Goal: Transaction & Acquisition: Purchase product/service

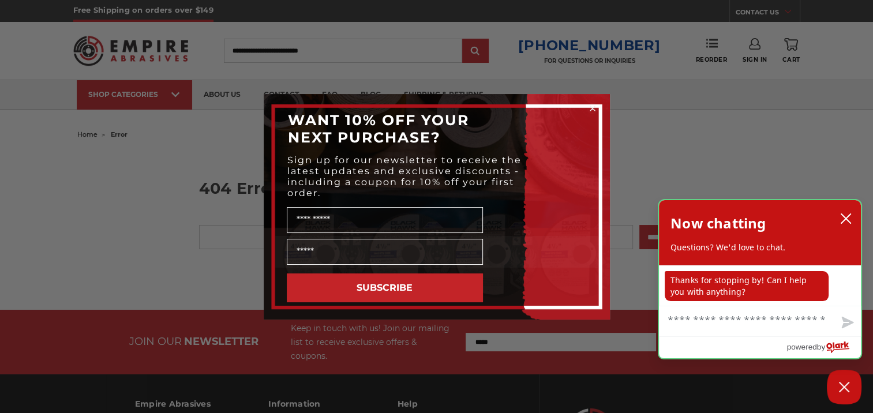
drag, startPoint x: 859, startPoint y: 219, endPoint x: 847, endPoint y: 219, distance: 11.5
click at [849, 219] on div "Now chatting Questions? We'd love to chat." at bounding box center [760, 232] width 202 height 65
click at [846, 219] on icon "close chatbox" at bounding box center [845, 218] width 9 height 9
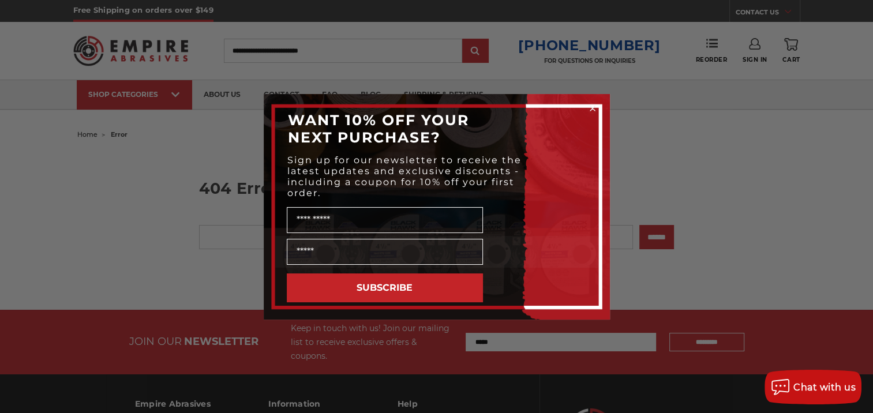
click at [589, 106] on circle "Close dialog" at bounding box center [592, 108] width 11 height 11
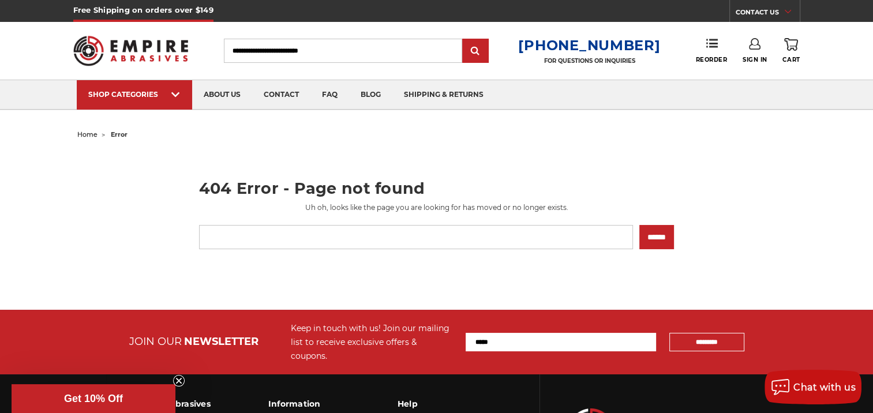
click at [37, 194] on div "home error 404 Error - Page not found Uh oh, looks like the page you are lookin…" at bounding box center [437, 201] width 816 height 151
click at [329, 54] on input "Search" at bounding box center [343, 51] width 238 height 24
paste input "**********"
type input "**********"
click at [464, 40] on input "submit" at bounding box center [475, 51] width 23 height 23
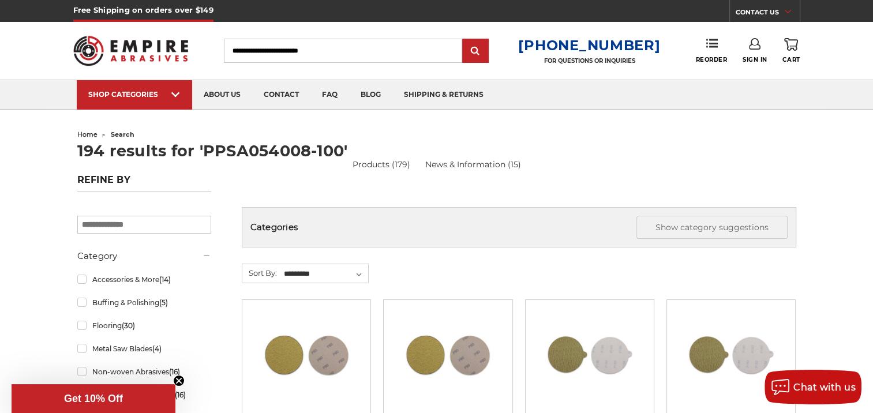
click at [627, 136] on ul "home search" at bounding box center [436, 134] width 719 height 17
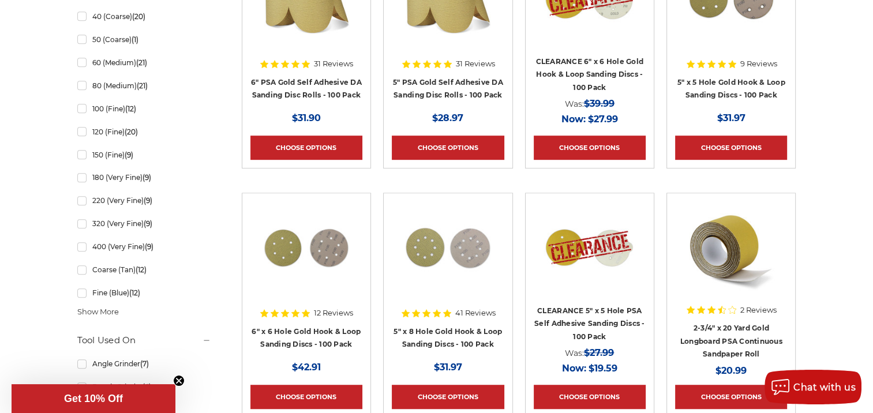
scroll to position [635, 0]
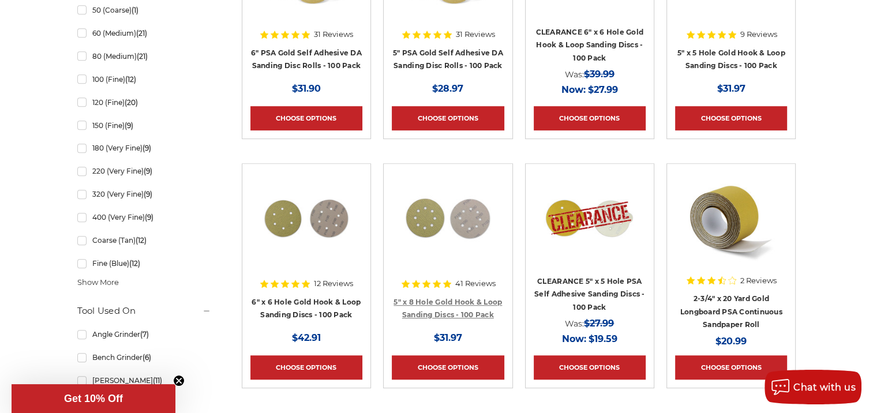
click at [434, 313] on link "5" x 8 Hole Gold Hook & Loop Sanding Discs - 100 Pack" at bounding box center [448, 309] width 108 height 22
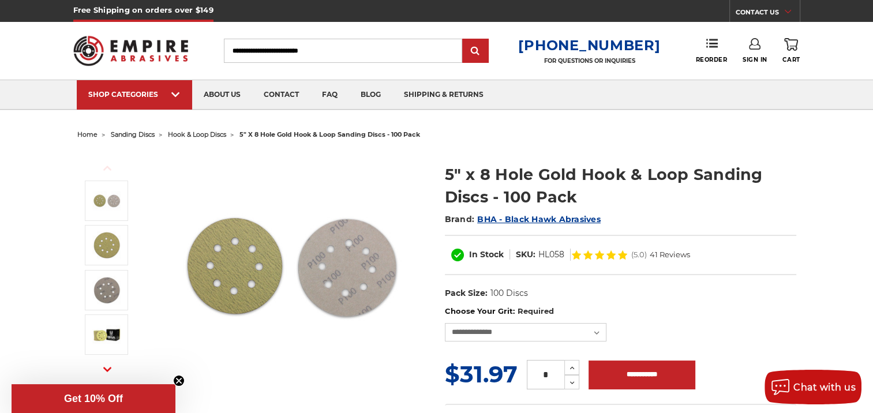
scroll to position [58, 0]
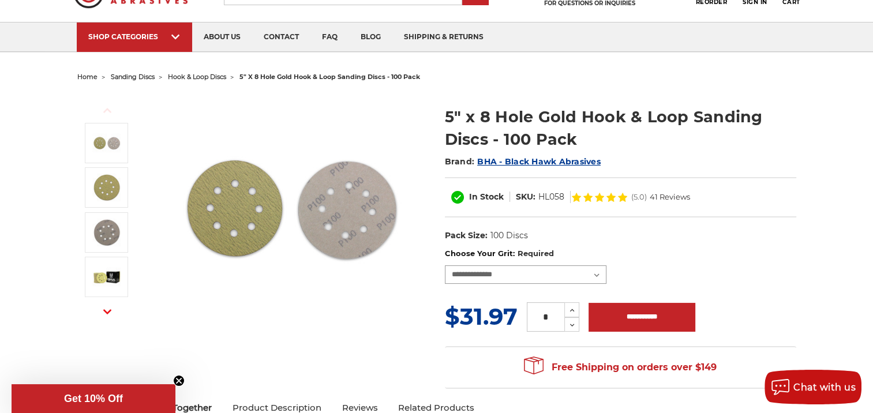
click at [598, 276] on select "**********" at bounding box center [526, 274] width 162 height 18
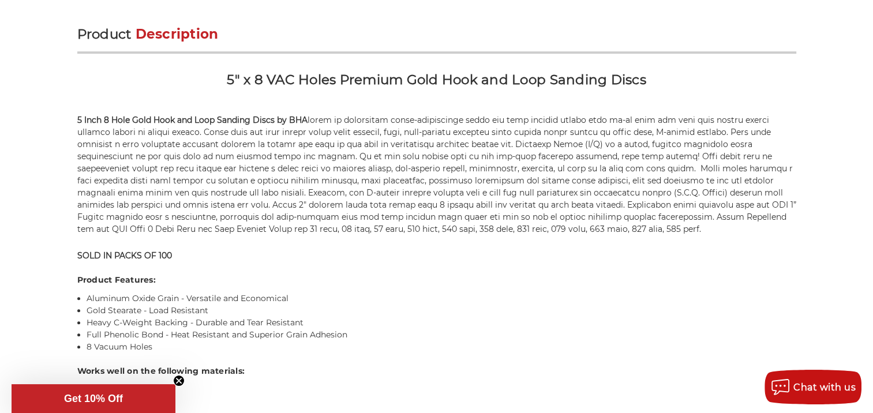
scroll to position [750, 0]
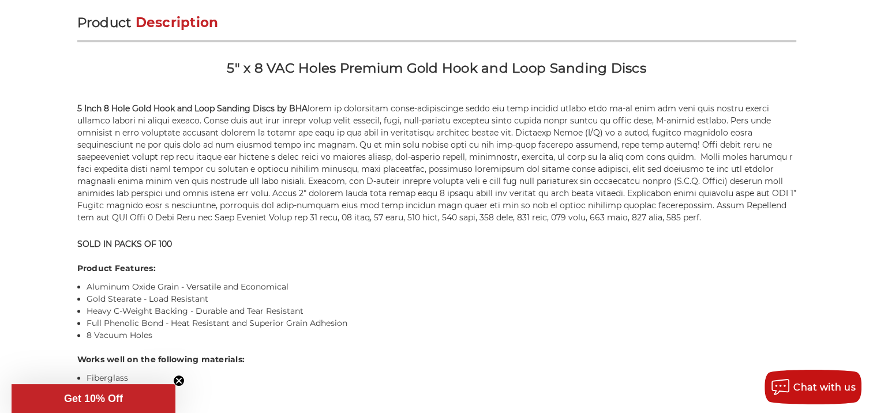
click at [471, 257] on div "Product Description 5" x 8 VAC Holes Premium Gold Hook and Loop Sanding Discs 5…" at bounding box center [436, 296] width 719 height 565
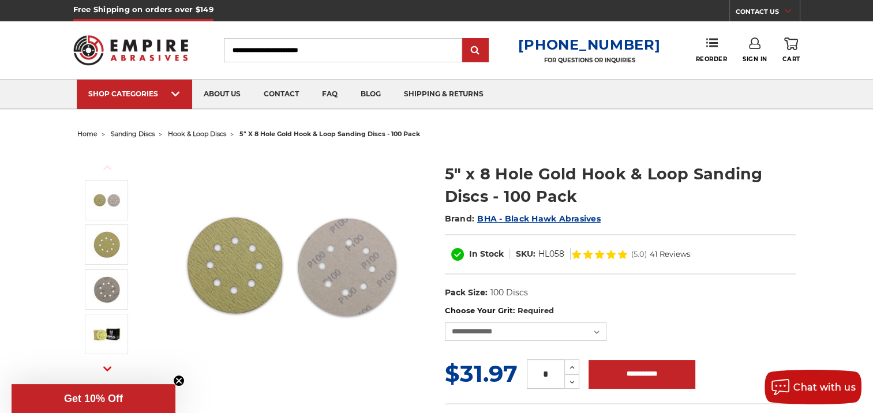
scroll to position [0, 0]
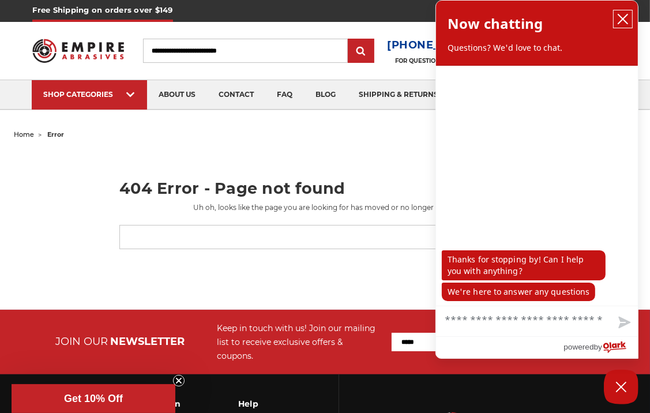
click at [622, 20] on icon "close chatbox" at bounding box center [623, 18] width 9 height 9
